Goal: Task Accomplishment & Management: Use online tool/utility

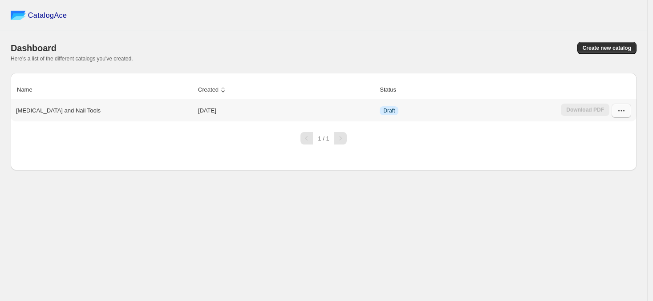
click at [624, 113] on icon "button" at bounding box center [621, 110] width 9 height 9
click at [606, 210] on span "Delete" at bounding box center [603, 206] width 17 height 7
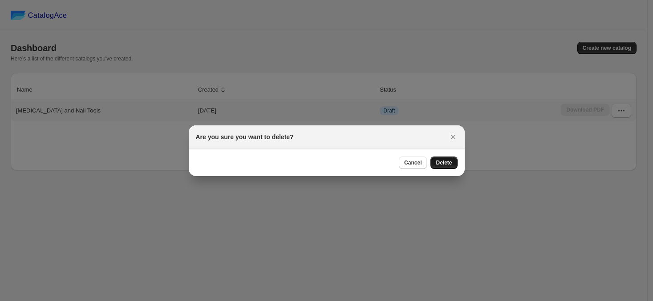
click at [447, 162] on span "Delete" at bounding box center [444, 162] width 16 height 7
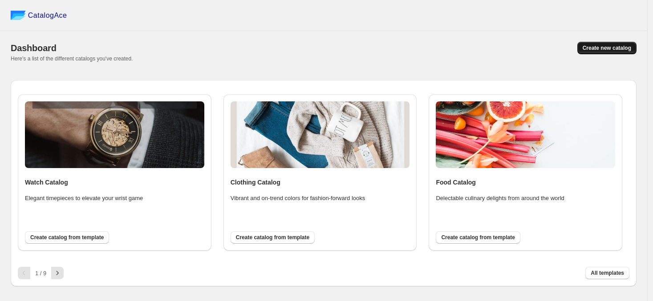
click at [629, 45] on span "Create new catalog" at bounding box center [607, 48] width 49 height 7
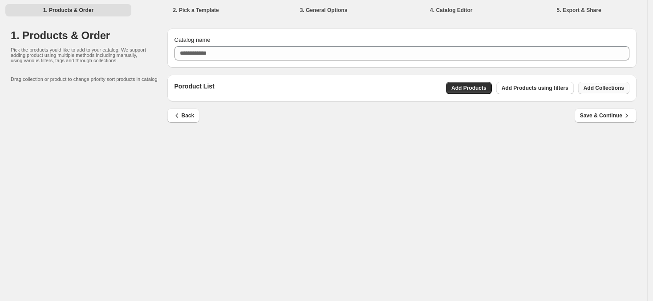
click at [594, 84] on button "Add Collections" at bounding box center [603, 88] width 51 height 12
click at [466, 84] on button "Add Products" at bounding box center [469, 88] width 46 height 12
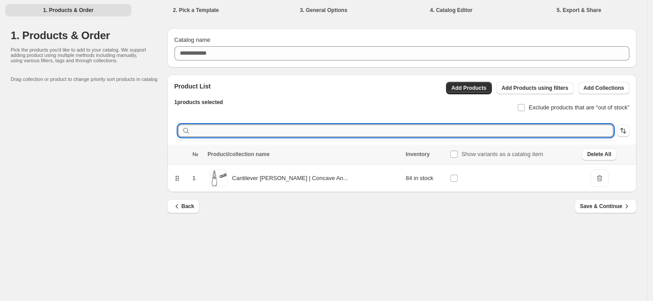
click at [373, 133] on input "text" at bounding box center [403, 131] width 422 height 12
type input "**"
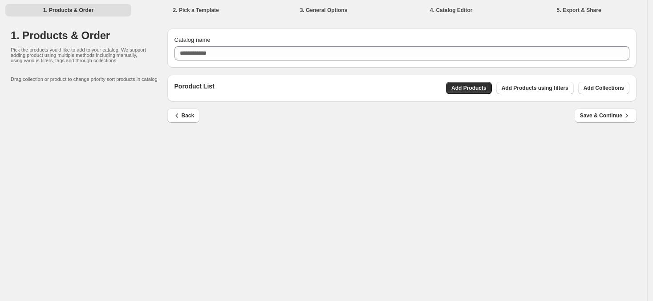
click at [65, 8] on li "1. Products & Order" at bounding box center [68, 10] width 126 height 12
click at [188, 115] on span "Back" at bounding box center [184, 115] width 22 height 9
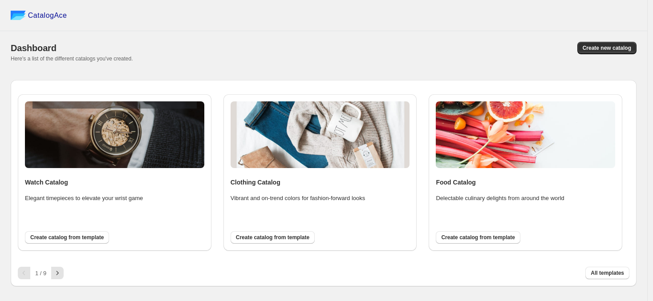
click at [610, 46] on span "Create new catalog" at bounding box center [607, 48] width 49 height 7
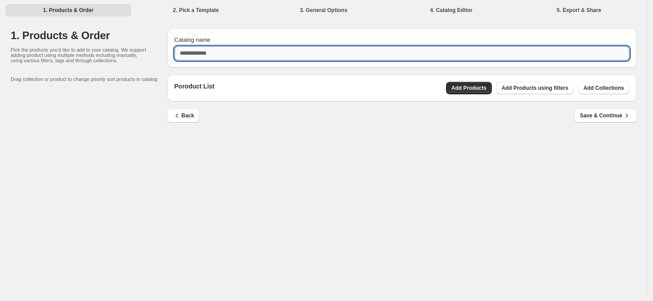
click at [408, 48] on input "Catalog name" at bounding box center [401, 53] width 455 height 14
type input "*****"
click at [457, 87] on span "Add Products" at bounding box center [468, 88] width 35 height 7
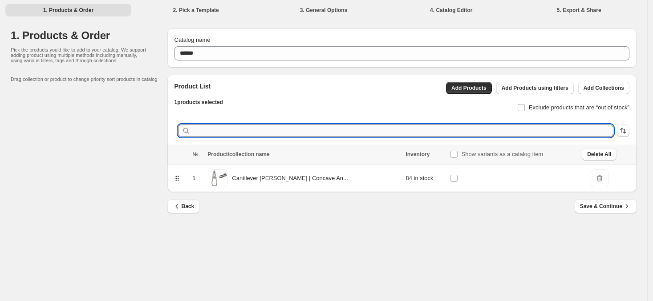
click at [360, 133] on input "text" at bounding box center [403, 131] width 422 height 12
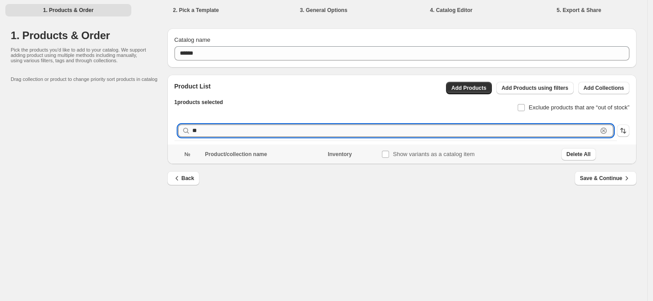
type input "*"
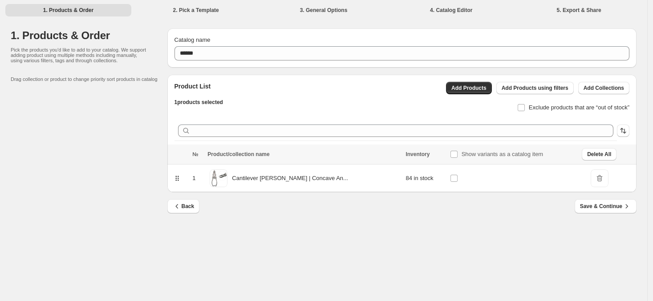
click at [592, 175] on span "DeleteIcon" at bounding box center [600, 179] width 18 height 18
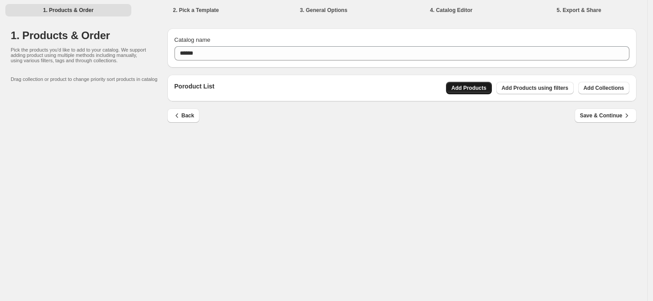
click at [460, 86] on span "Add Products" at bounding box center [468, 88] width 35 height 7
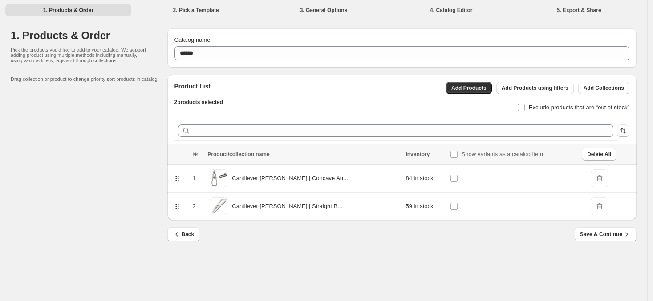
click at [592, 207] on span "DeleteIcon" at bounding box center [600, 207] width 18 height 18
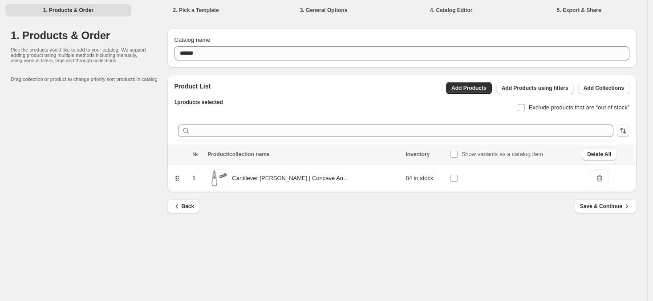
click at [596, 180] on span "DeleteIcon" at bounding box center [600, 179] width 18 height 18
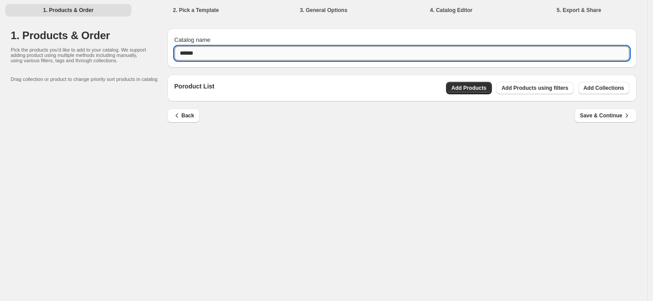
click at [275, 52] on input "*****" at bounding box center [401, 53] width 455 height 14
click at [463, 86] on span "Add Products" at bounding box center [468, 88] width 35 height 7
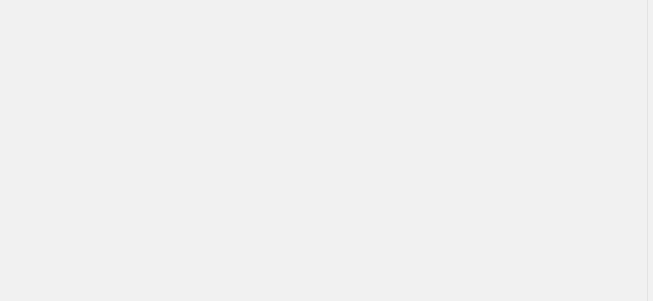
click at [295, 147] on div "Billing Help Center Get Support Suggestion box" at bounding box center [323, 150] width 647 height 301
click at [366, 90] on div "Billing Help Center Get Support Suggestion box" at bounding box center [323, 150] width 647 height 301
click at [310, 82] on div "Billing Help Center Get Support Suggestion box" at bounding box center [323, 150] width 647 height 301
click at [518, 74] on div "Billing Help Center Get Support Suggestion box" at bounding box center [323, 150] width 647 height 301
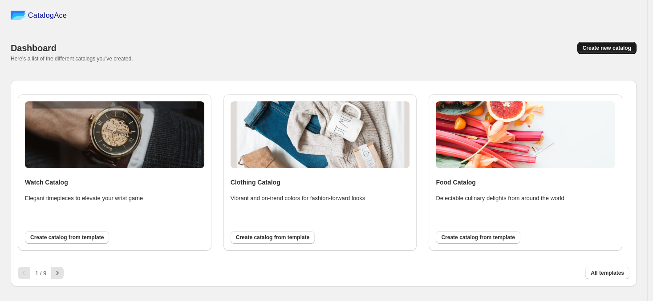
click at [600, 46] on span "Create new catalog" at bounding box center [607, 48] width 49 height 7
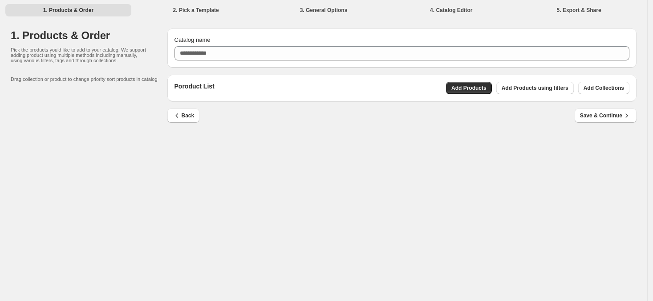
click at [49, 9] on li "1. Products & Order" at bounding box center [68, 10] width 126 height 12
click at [195, 4] on li "2. Pick a Template" at bounding box center [196, 10] width 126 height 12
click at [303, 13] on li "3. General Options" at bounding box center [324, 10] width 126 height 12
